Goal: Task Accomplishment & Management: Use online tool/utility

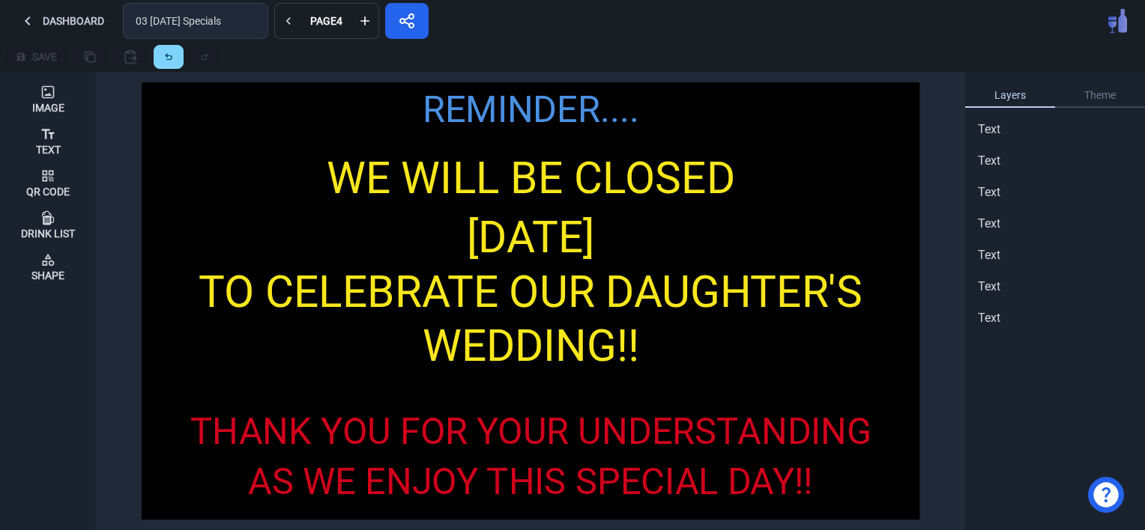
click at [280, 32] on button at bounding box center [288, 21] width 28 height 36
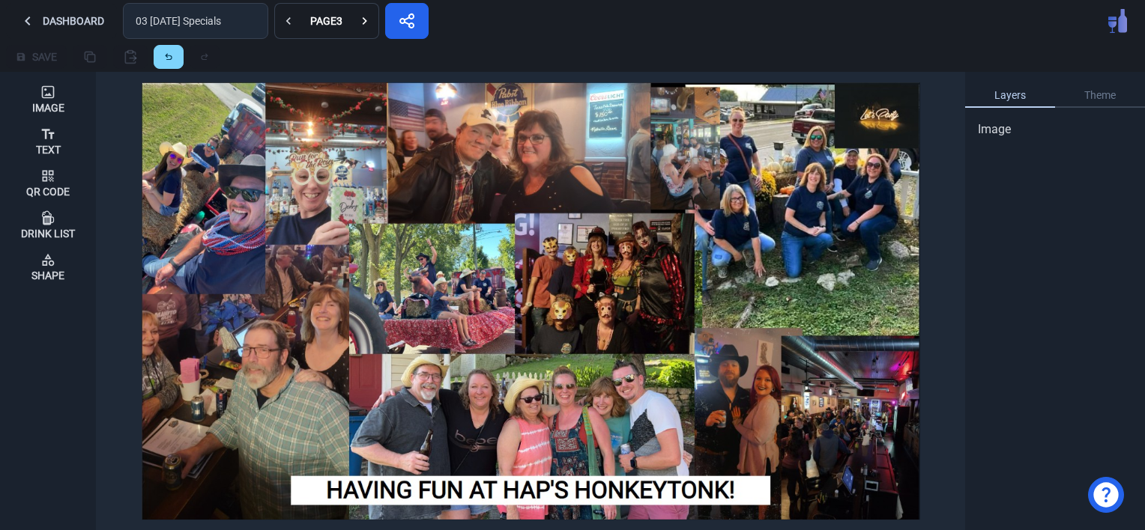
click at [280, 32] on button at bounding box center [288, 21] width 28 height 36
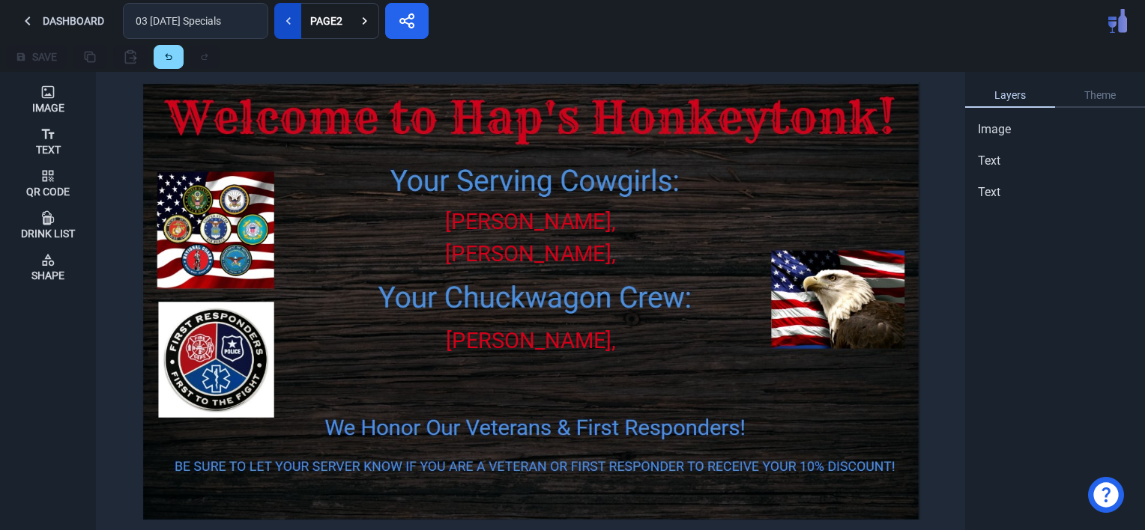
click at [280, 30] on button at bounding box center [288, 21] width 28 height 36
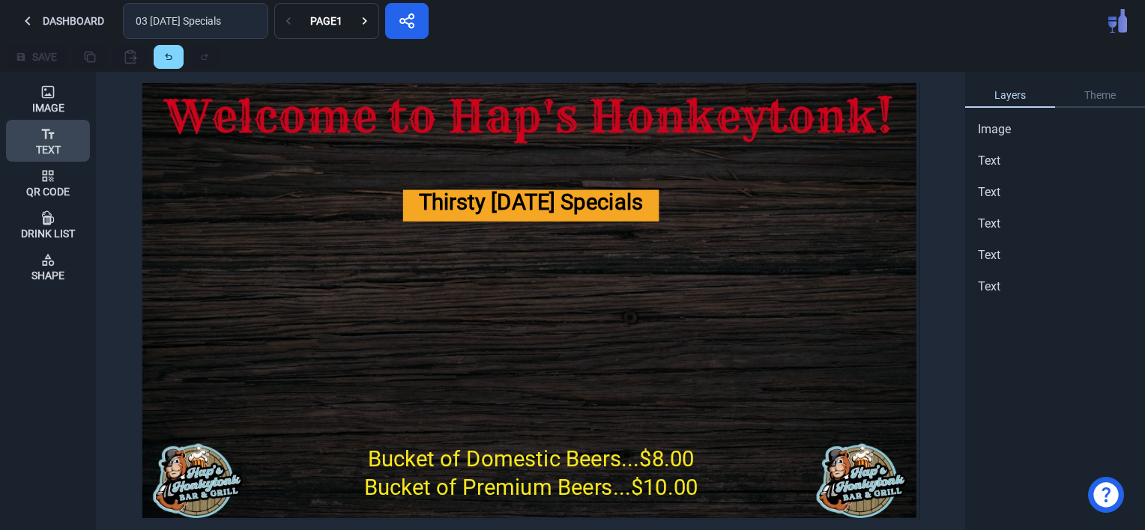
click at [54, 130] on icon at bounding box center [47, 134] width 15 height 15
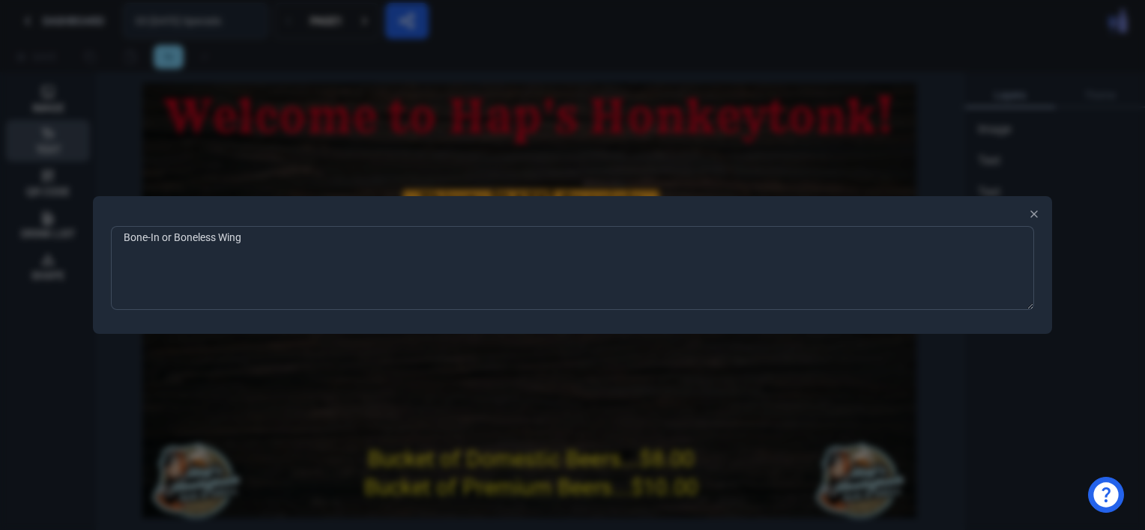
type textarea "Bone-In or Boneless Wings"
click at [210, 410] on div at bounding box center [572, 265] width 1145 height 530
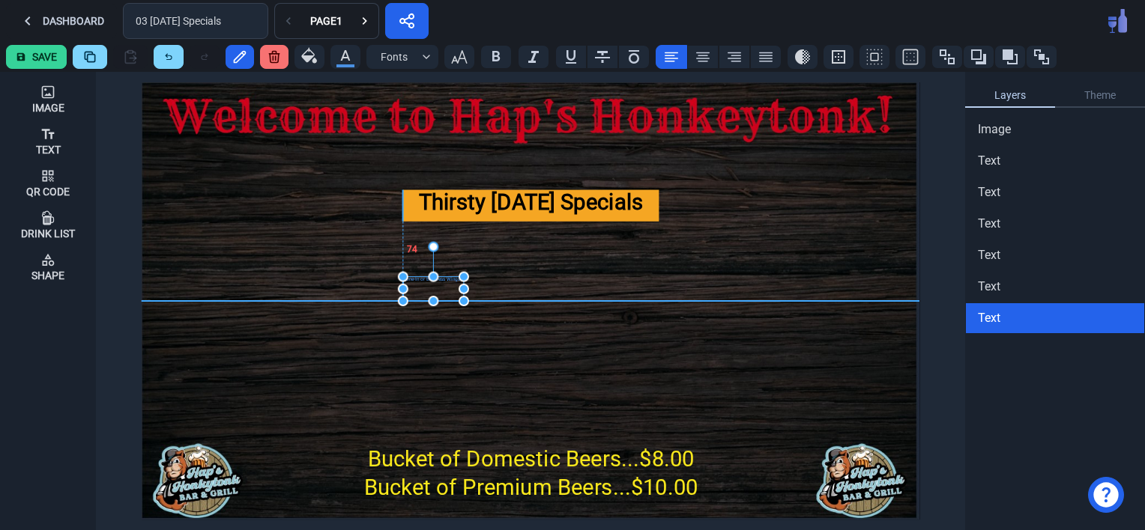
drag, startPoint x: 161, startPoint y: 85, endPoint x: 427, endPoint y: 282, distance: 330.5
click at [427, 282] on div "Bone-In or Boneless Wings" at bounding box center [433, 289] width 61 height 24
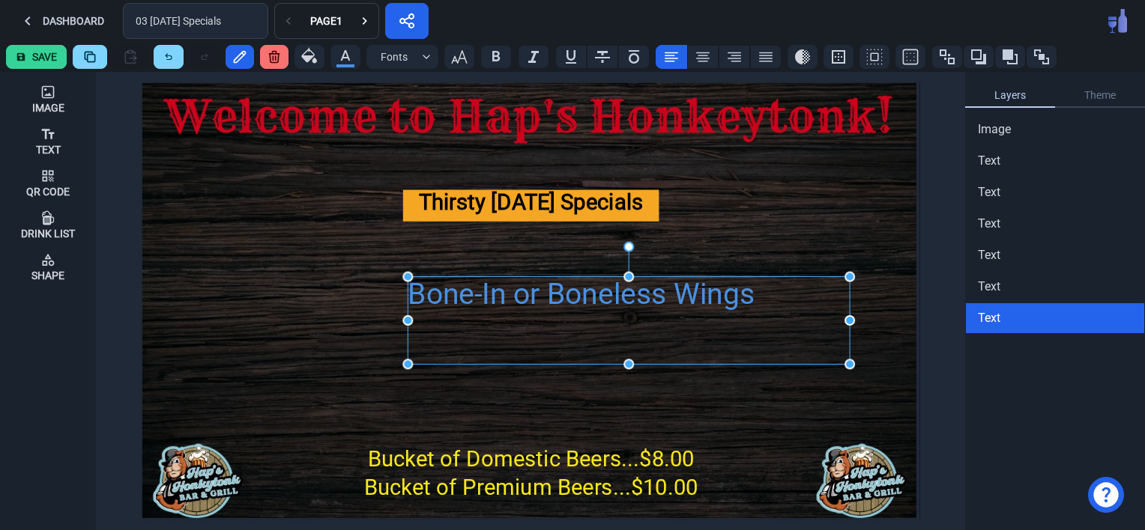
drag, startPoint x: 468, startPoint y: 302, endPoint x: 854, endPoint y: 366, distance: 391.1
click at [458, 51] on icon "button" at bounding box center [459, 57] width 18 height 18
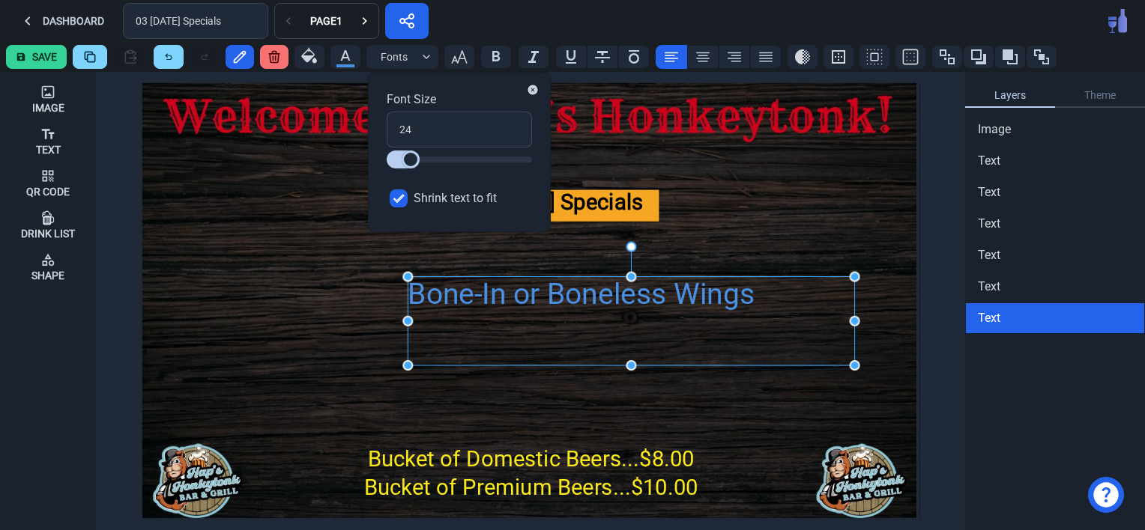
click at [393, 200] on input "Shrink text to fit" at bounding box center [399, 199] width 18 height 18
checkbox input "false"
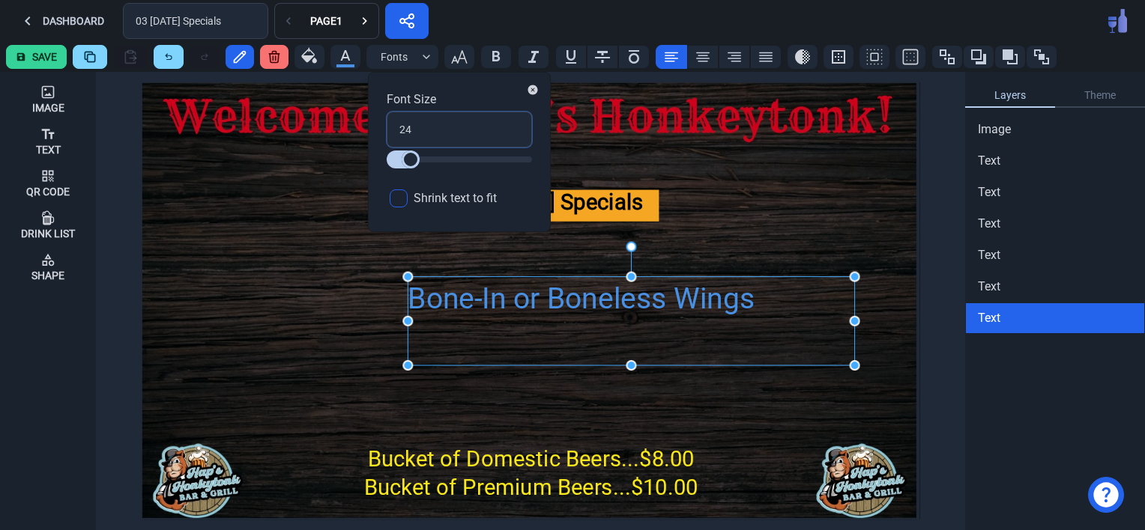
drag, startPoint x: 422, startPoint y: 133, endPoint x: 362, endPoint y: 133, distance: 60.7
click at [362, 133] on body "The menu builder works best on a larger screen. Dashboard 03 [DATE] Specials Pa…" at bounding box center [572, 265] width 1145 height 530
drag, startPoint x: 422, startPoint y: 125, endPoint x: 393, endPoint y: 126, distance: 29.2
click at [393, 126] on input "24" at bounding box center [459, 130] width 145 height 36
type input "3"
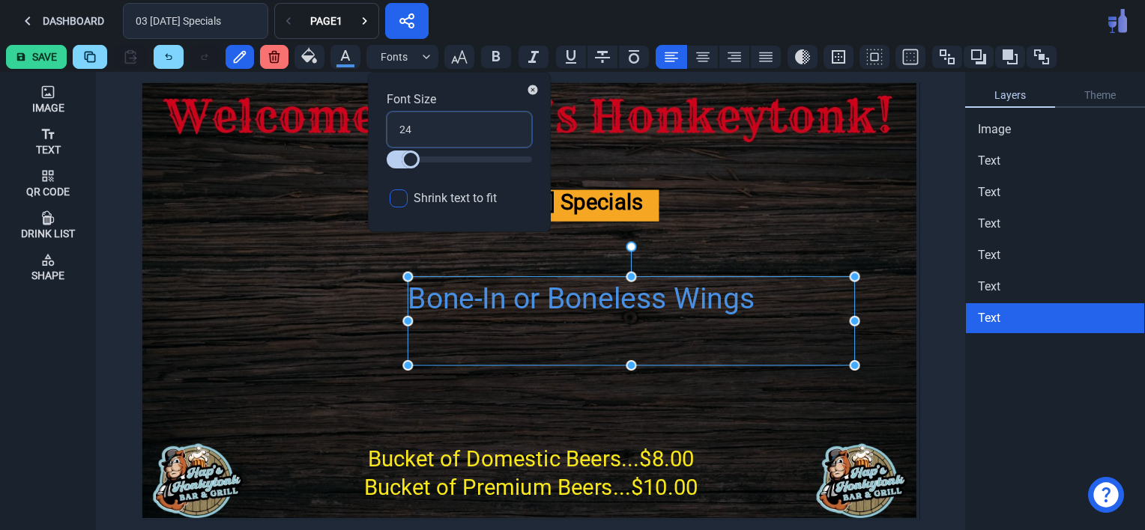
type input "3"
type input "36"
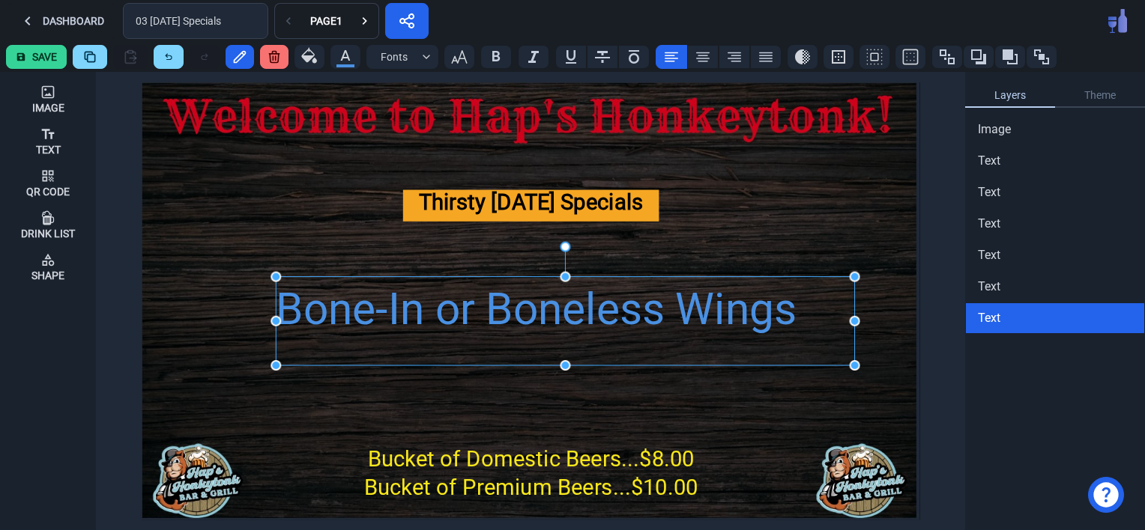
drag, startPoint x: 410, startPoint y: 321, endPoint x: 279, endPoint y: 318, distance: 131.9
click at [701, 54] on icon at bounding box center [703, 57] width 18 height 18
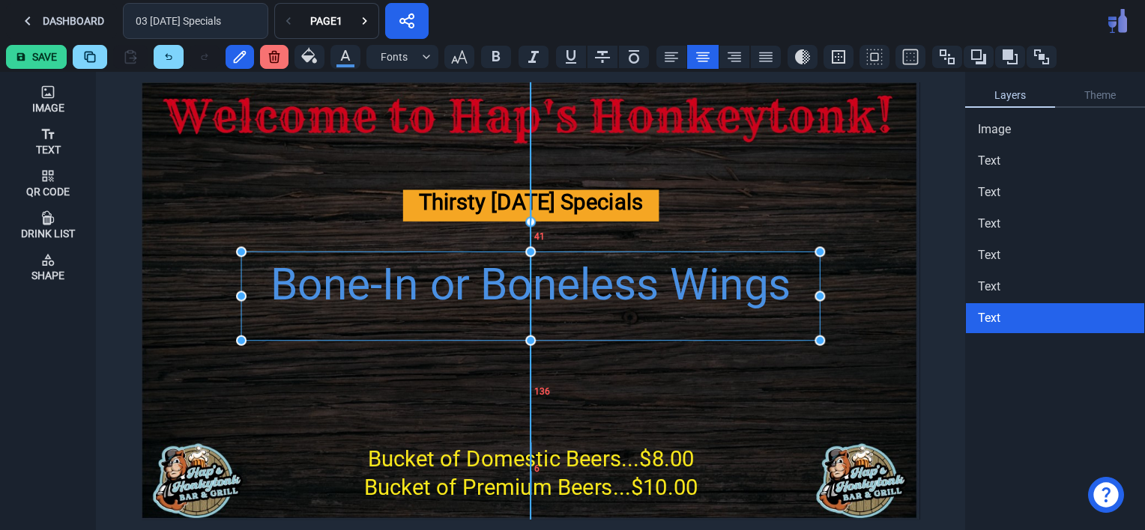
drag, startPoint x: 598, startPoint y: 306, endPoint x: 566, endPoint y: 281, distance: 40.0
click at [566, 281] on div "Bone-In or Boneless Wings" at bounding box center [530, 285] width 578 height 66
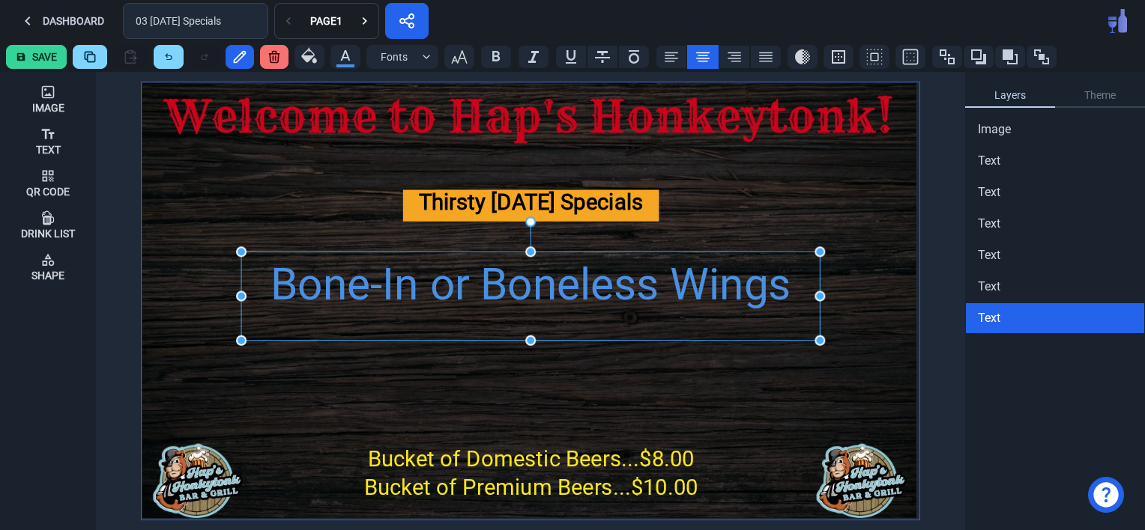
click at [571, 383] on img at bounding box center [531, 300] width 778 height 437
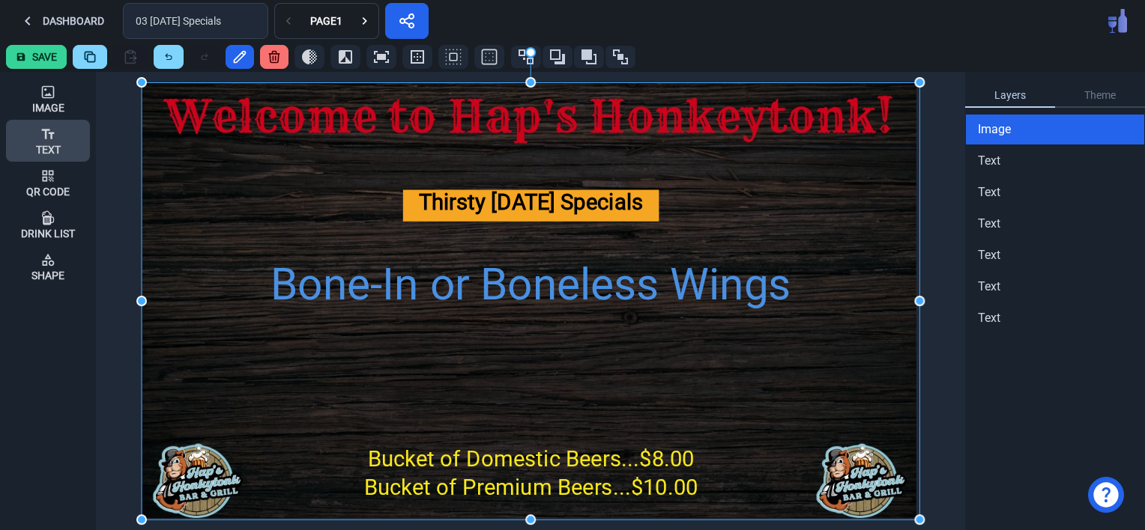
click at [54, 142] on div "Text" at bounding box center [48, 141] width 25 height 40
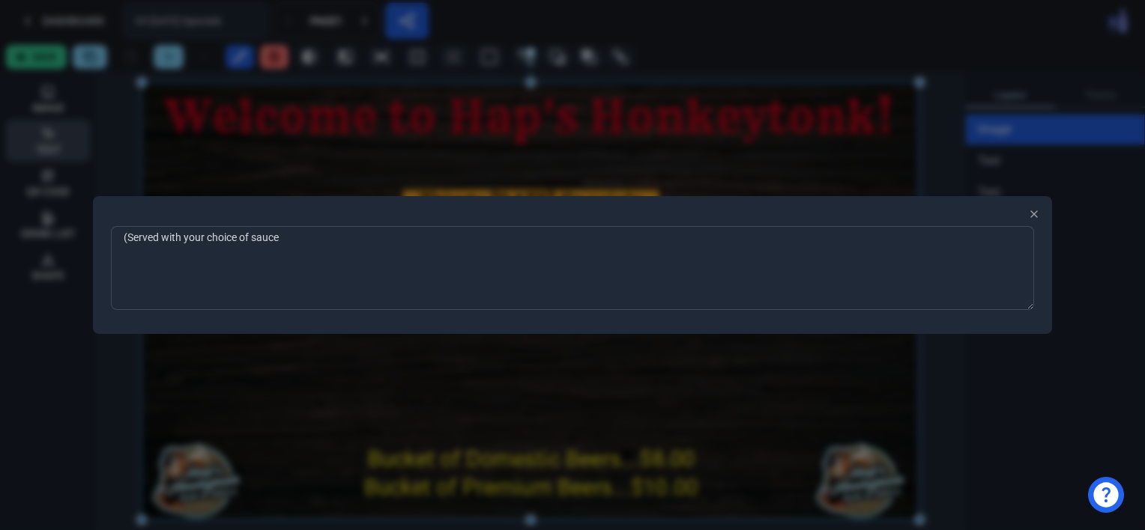
type textarea "(Served with your choice of sauce)"
click at [234, 405] on div at bounding box center [572, 265] width 1145 height 530
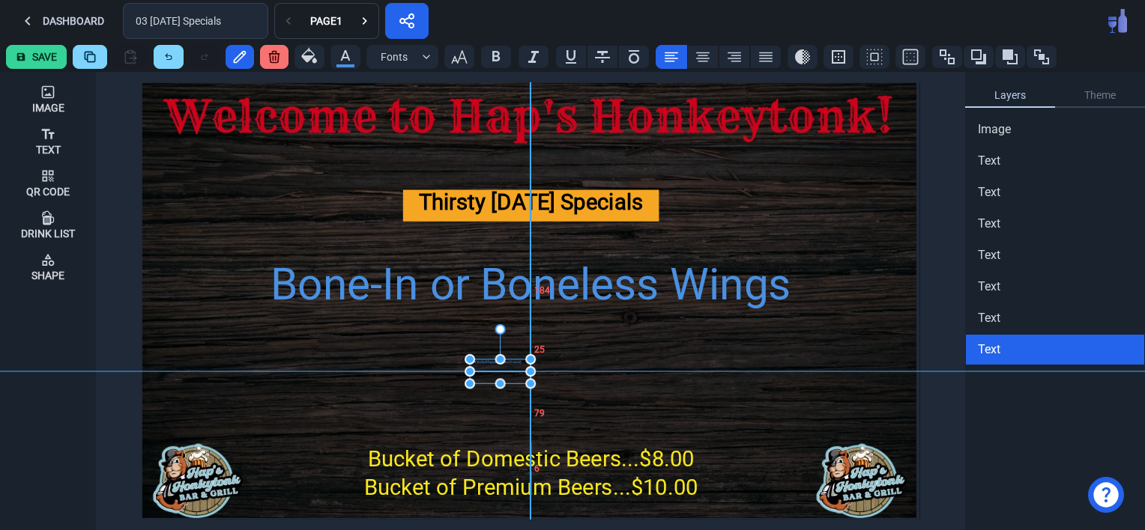
drag, startPoint x: 162, startPoint y: 92, endPoint x: 486, endPoint y: 366, distance: 424.2
click at [486, 366] on div "(Served with your choice of sauce)" at bounding box center [500, 372] width 61 height 24
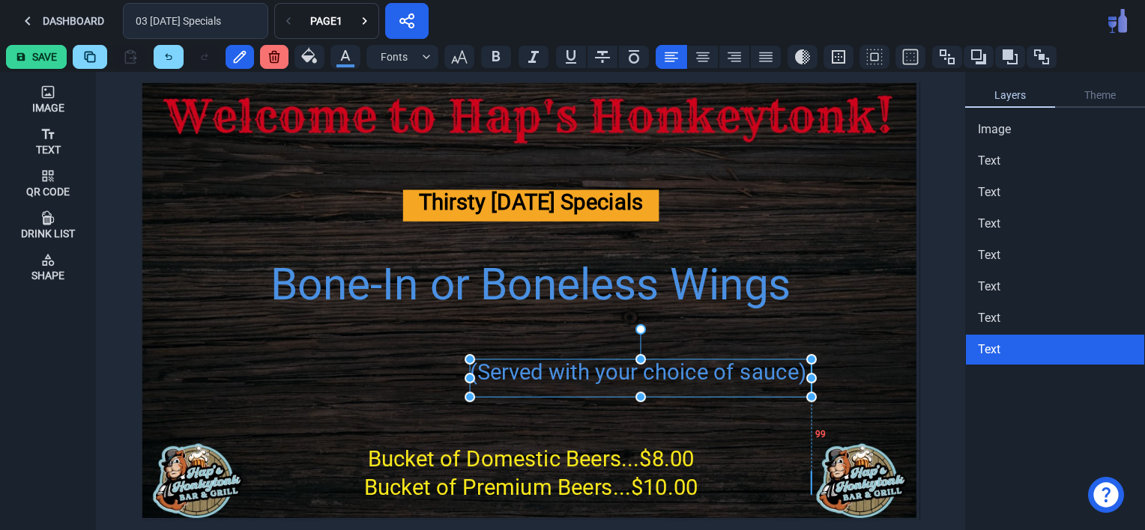
drag, startPoint x: 531, startPoint y: 387, endPoint x: 812, endPoint y: 401, distance: 281.2
click at [455, 55] on icon "button" at bounding box center [459, 57] width 18 height 18
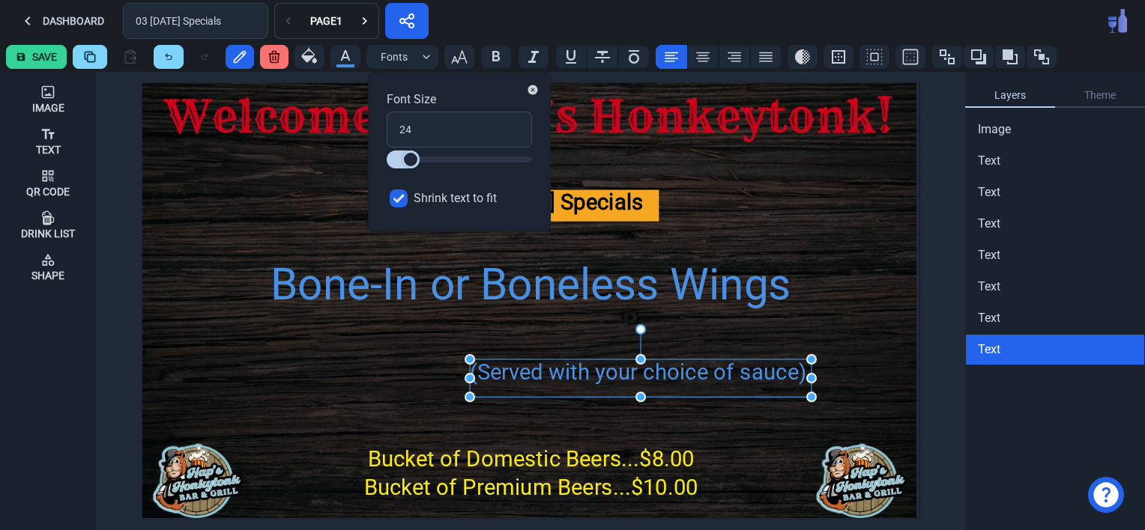
click at [399, 200] on input "Shrink text to fit" at bounding box center [399, 199] width 18 height 18
checkbox input "false"
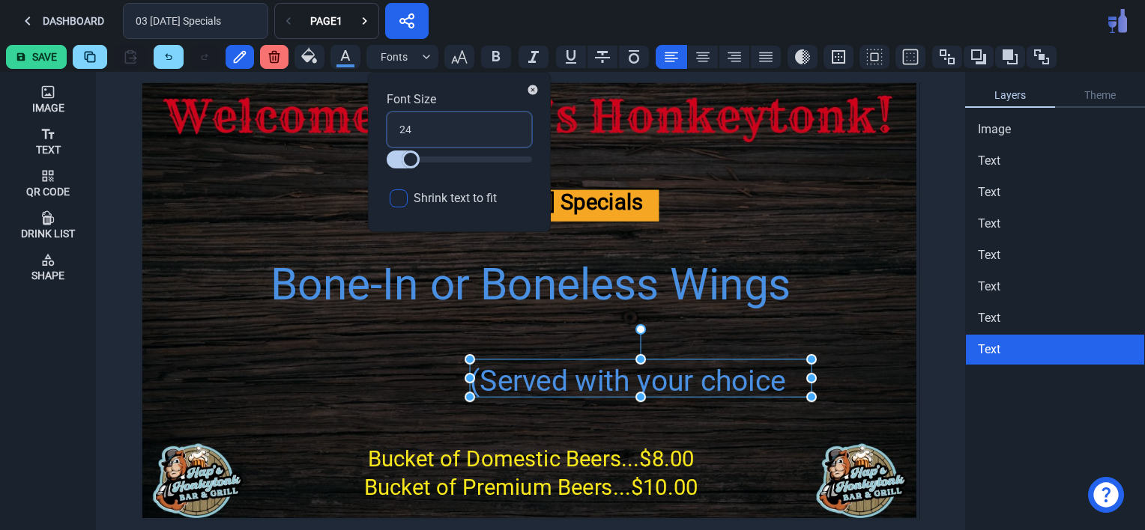
drag, startPoint x: 419, startPoint y: 132, endPoint x: 387, endPoint y: 134, distance: 32.3
click at [387, 134] on input "24" at bounding box center [459, 130] width 145 height 36
type input "3"
type input "30"
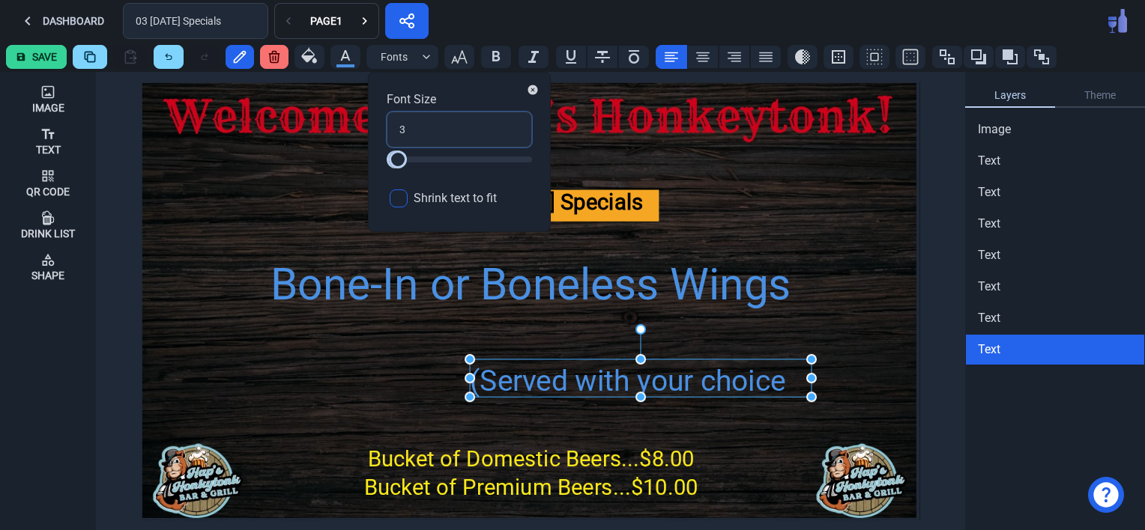
type input "30"
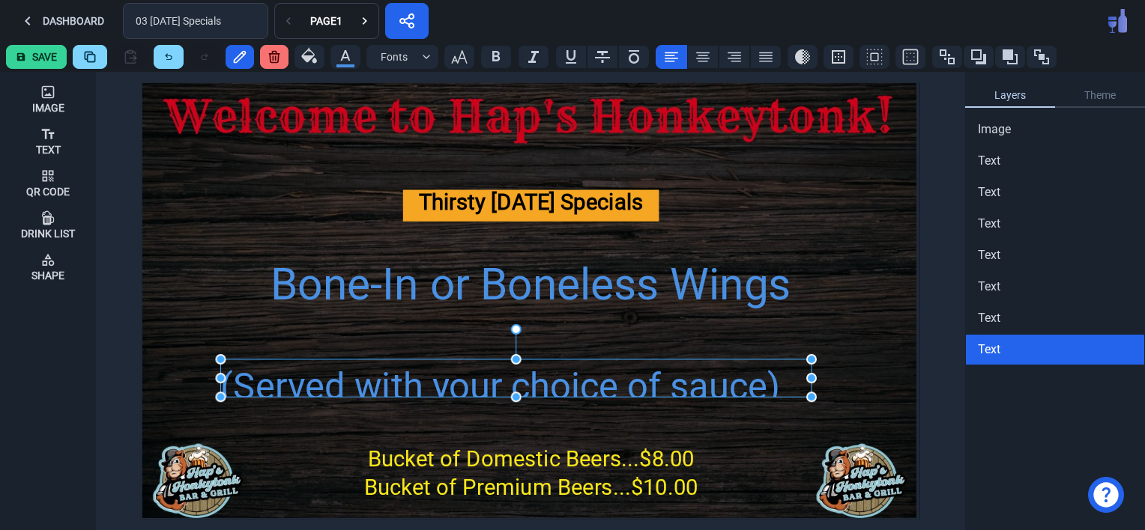
drag, startPoint x: 471, startPoint y: 377, endPoint x: 222, endPoint y: 394, distance: 250.0
click at [703, 52] on icon at bounding box center [702, 57] width 13 height 10
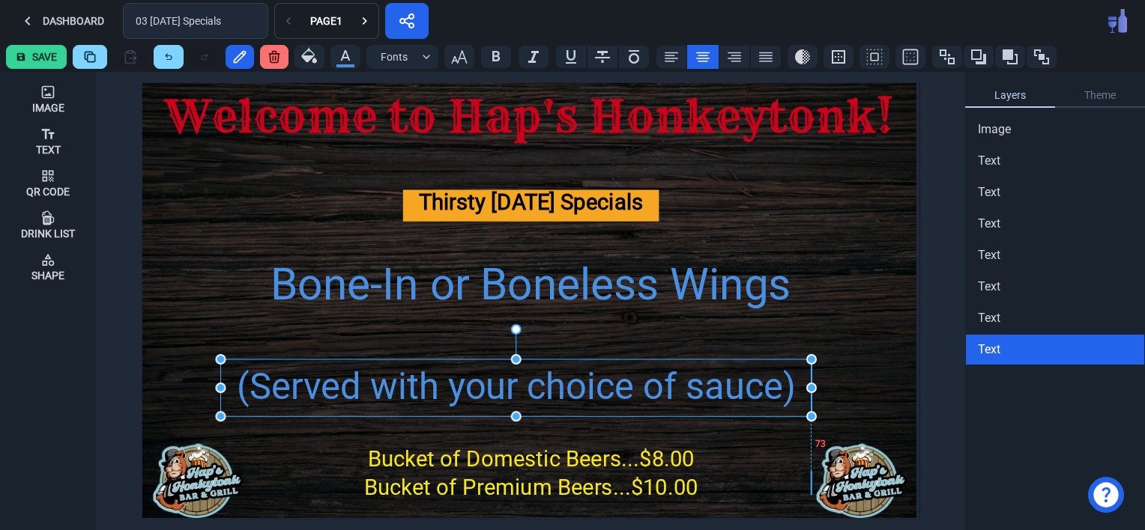
drag, startPoint x: 515, startPoint y: 397, endPoint x: 518, endPoint y: 416, distance: 19.6
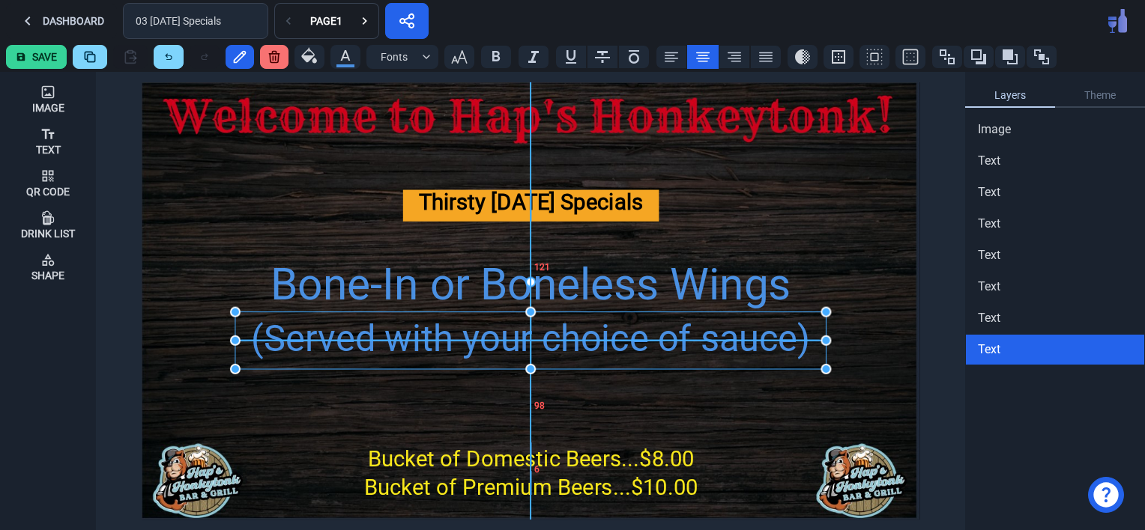
drag, startPoint x: 429, startPoint y: 394, endPoint x: 443, endPoint y: 345, distance: 51.4
click at [443, 345] on div "(Served with your choice of sauce)" at bounding box center [530, 339] width 591 height 55
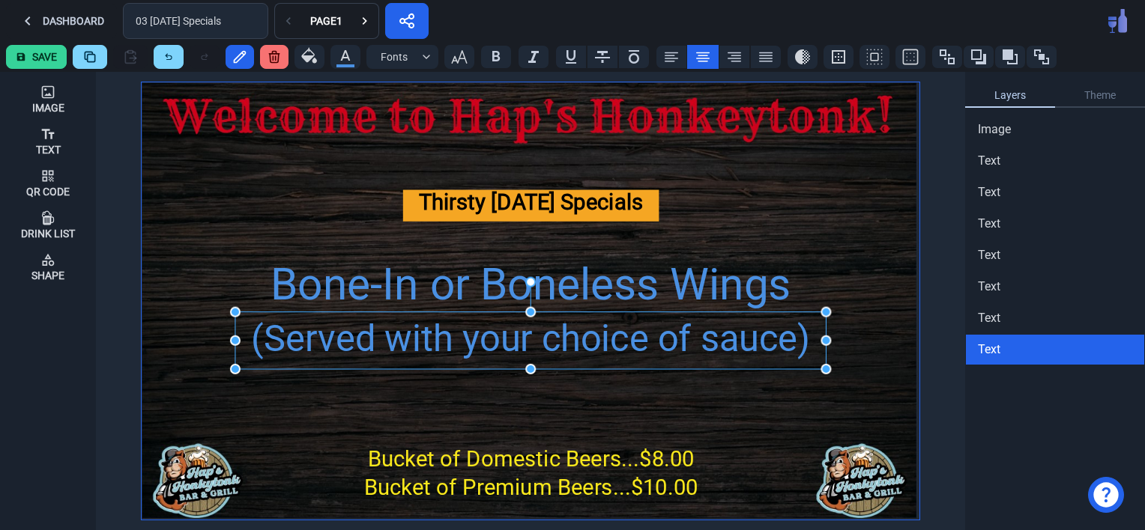
click at [564, 414] on img at bounding box center [531, 300] width 778 height 437
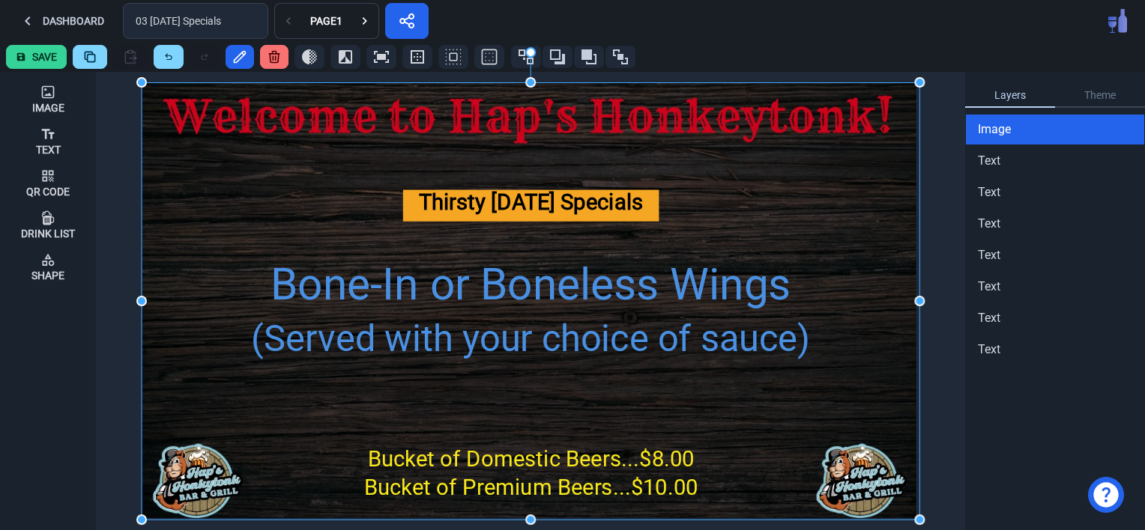
click at [25, 49] on button "Save" at bounding box center [36, 57] width 61 height 24
click at [73, 26] on button "Dashboard" at bounding box center [61, 21] width 111 height 36
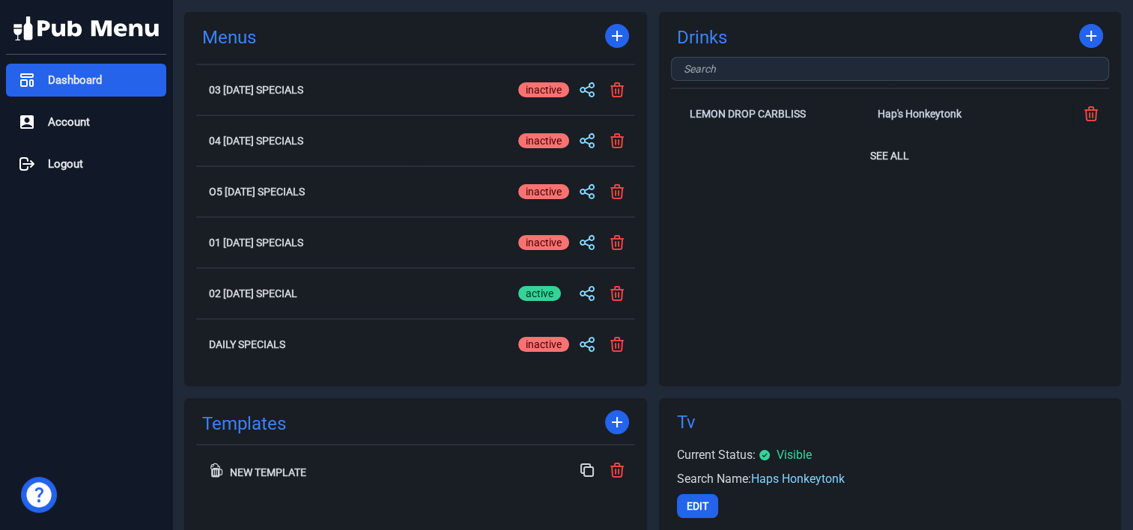
click at [542, 292] on div "inactive" at bounding box center [543, 293] width 51 height 15
click at [542, 292] on input "active inactive" at bounding box center [543, 294] width 51 height 18
checkbox input "false"
click at [533, 88] on div "active" at bounding box center [539, 89] width 43 height 15
click at [533, 88] on input "active inactive" at bounding box center [543, 90] width 51 height 18
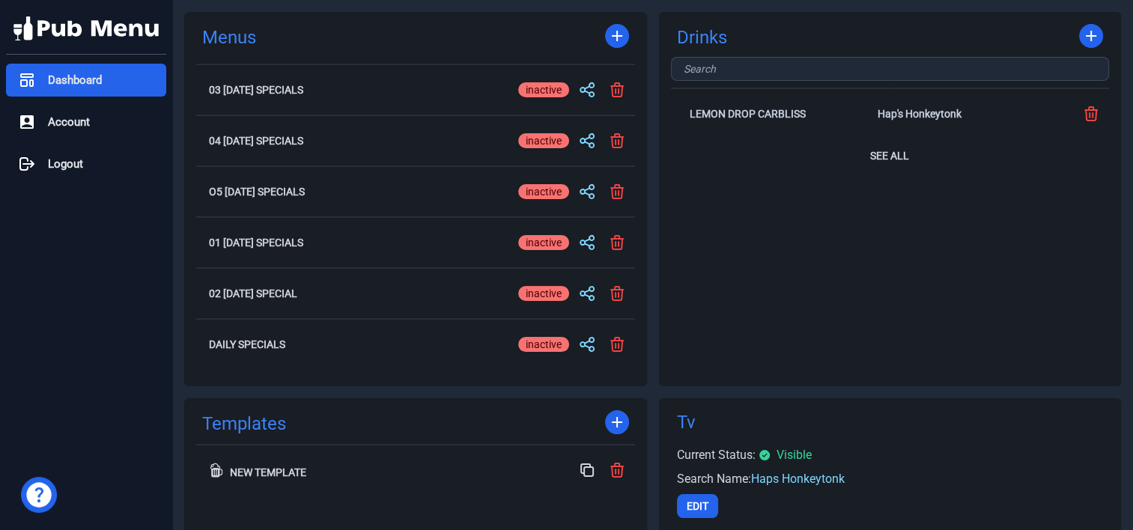
checkbox input "true"
